Goal: Information Seeking & Learning: Learn about a topic

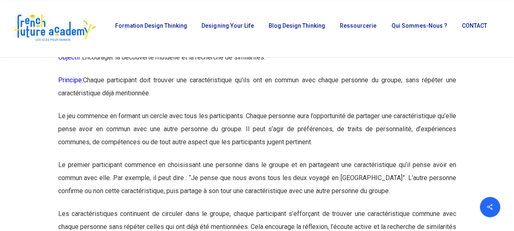
scroll to position [3852, 0]
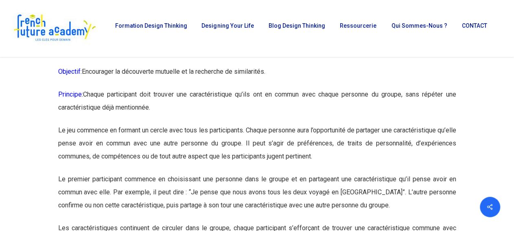
drag, startPoint x: 45, startPoint y: 72, endPoint x: 219, endPoint y: 109, distance: 177.6
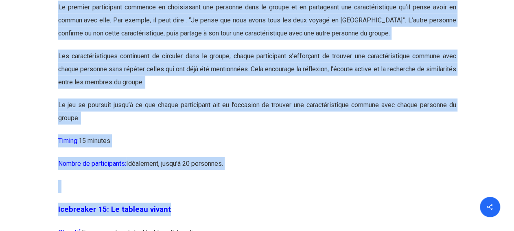
scroll to position [4054, 0]
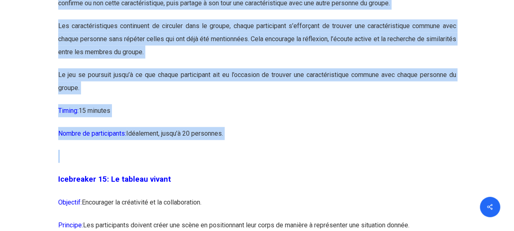
drag, startPoint x: 59, startPoint y: 74, endPoint x: 431, endPoint y: 179, distance: 387.0
copy div "Loremipsum 41: Do sit ame consecteturadipi elitsedd Eiusmodt: Incididunt ut lab…"
click at [172, 127] on p "Timing: 15 minutes" at bounding box center [257, 115] width 398 height 23
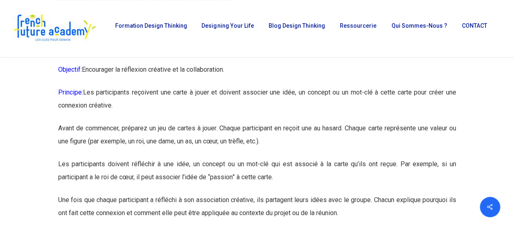
scroll to position [5472, 0]
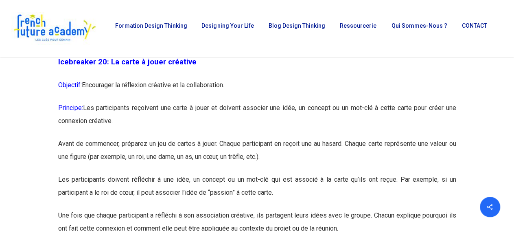
drag, startPoint x: 253, startPoint y: 187, endPoint x: 57, endPoint y: 88, distance: 219.9
copy div "Loremipsum 69: Do sitam c adipi elitsedd Eiusmodt: Incididunt ut laboreetd magn…"
click at [237, 137] on p "Principe: Les participants reçoivent une carte à jouer et doivent associer une …" at bounding box center [257, 119] width 398 height 36
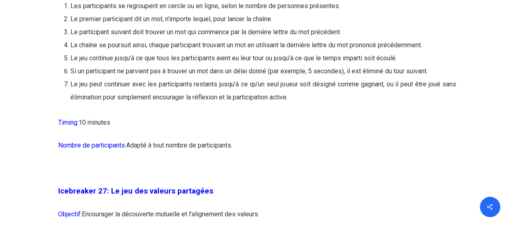
scroll to position [7335, 0]
